Goal: Entertainment & Leisure: Browse casually

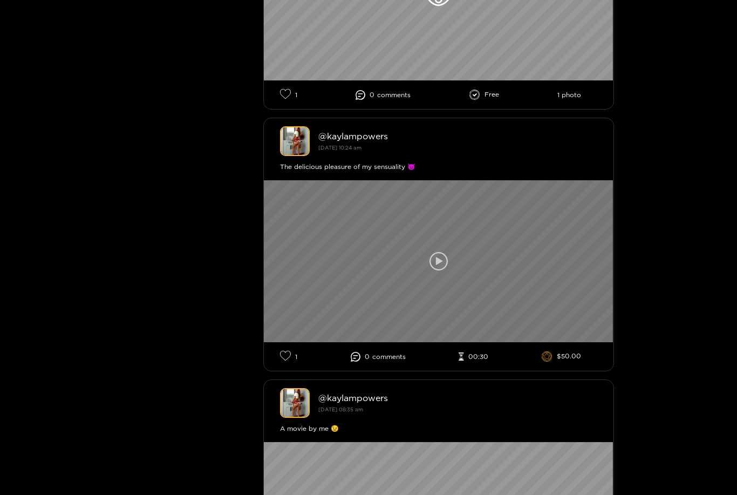
scroll to position [1225, 0]
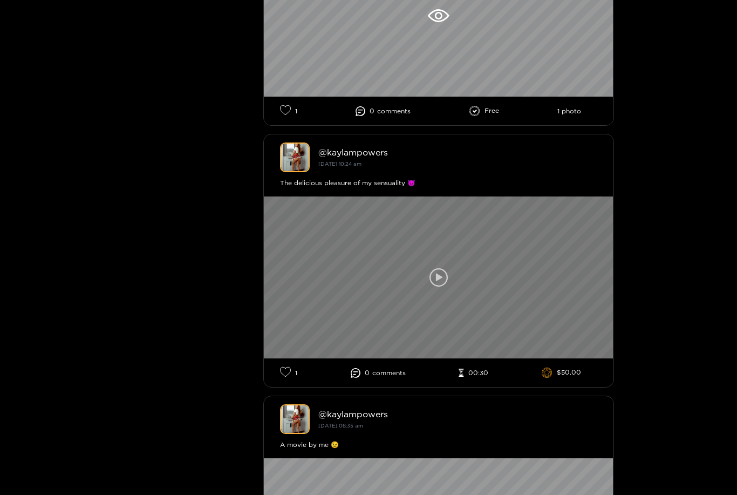
click at [587, 309] on div at bounding box center [439, 277] width 350 height 162
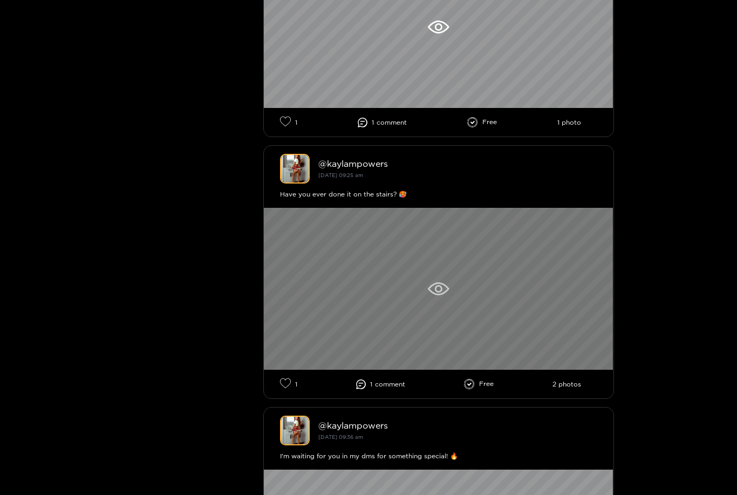
scroll to position [428, 0]
click at [454, 290] on div at bounding box center [439, 289] width 350 height 162
